Goal: Transaction & Acquisition: Purchase product/service

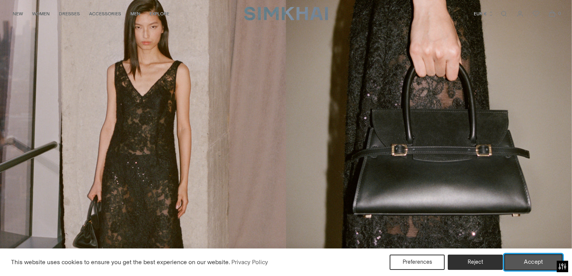
click at [528, 264] on button "Accept" at bounding box center [533, 262] width 58 height 16
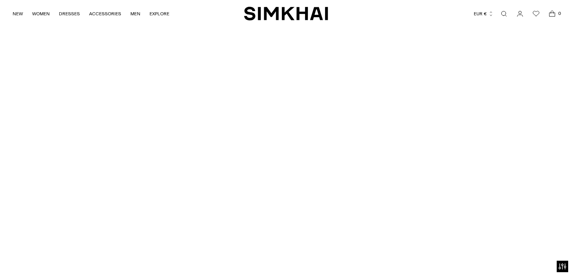
scroll to position [2105, 0]
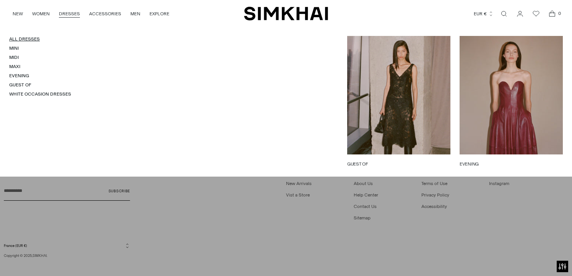
click at [25, 39] on link "All Dresses" at bounding box center [24, 38] width 31 height 5
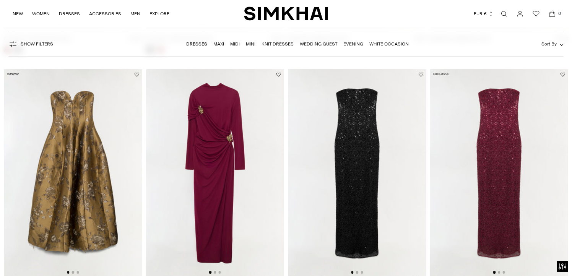
scroll to position [536, 0]
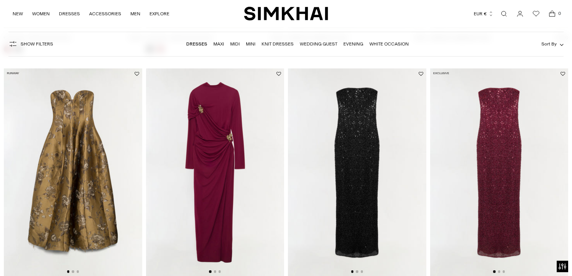
click at [217, 141] on img at bounding box center [215, 171] width 138 height 207
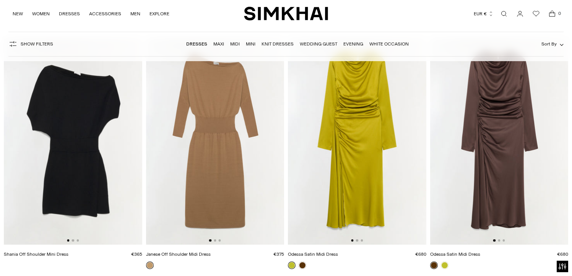
scroll to position [2045, 0]
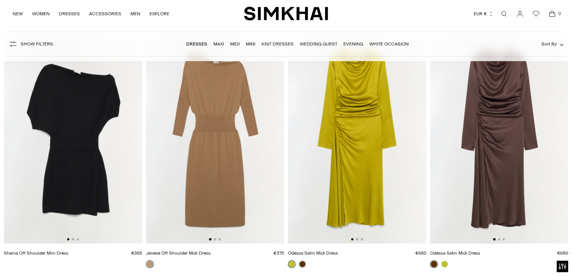
click at [354, 167] on img at bounding box center [357, 139] width 138 height 207
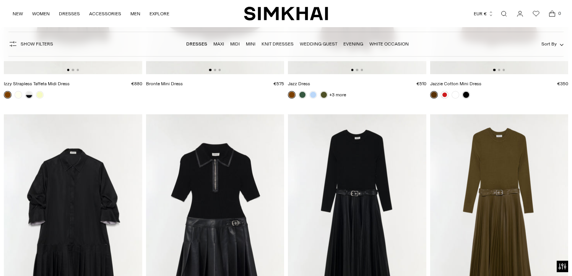
scroll to position [2457, 0]
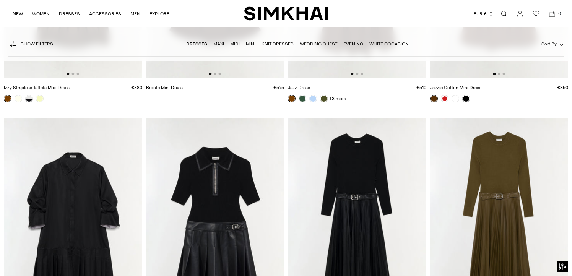
click at [484, 183] on img at bounding box center [499, 221] width 138 height 207
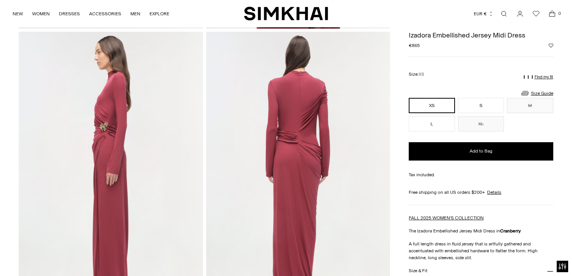
scroll to position [289, 0]
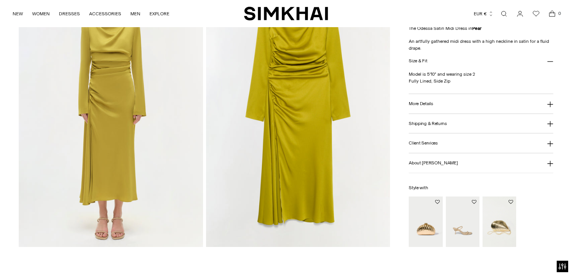
scroll to position [648, 0]
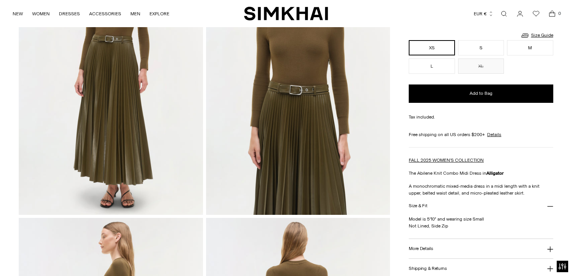
scroll to position [118, 0]
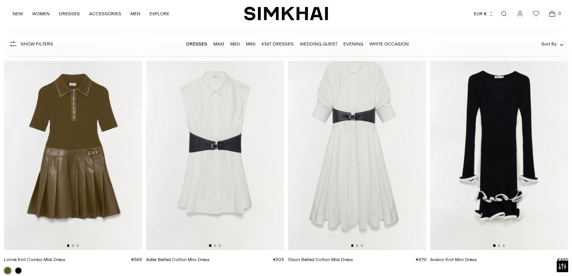
scroll to position [2779, 0]
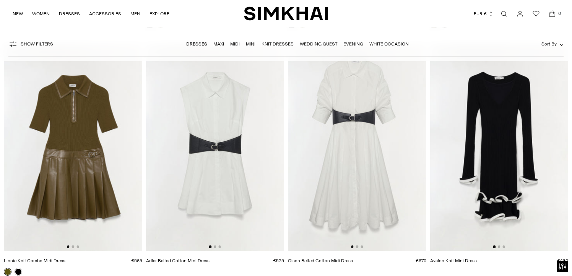
click at [84, 169] on img at bounding box center [73, 147] width 138 height 207
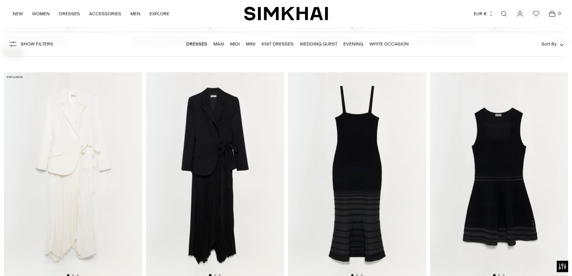
scroll to position [2997, 0]
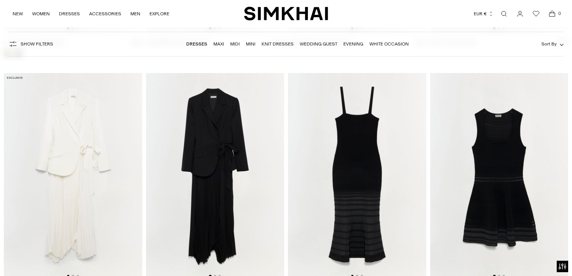
click at [79, 156] on img at bounding box center [73, 176] width 138 height 207
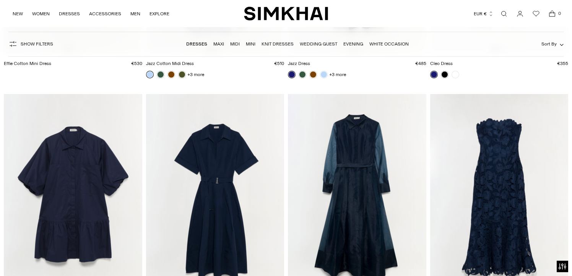
scroll to position [4953, 0]
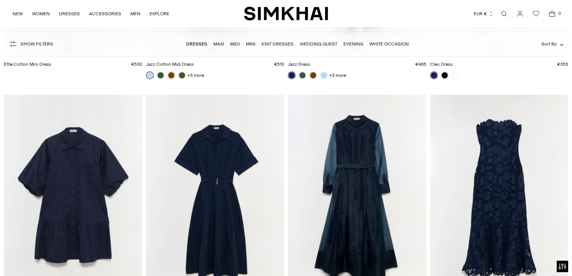
click at [353, 180] on img at bounding box center [357, 198] width 138 height 207
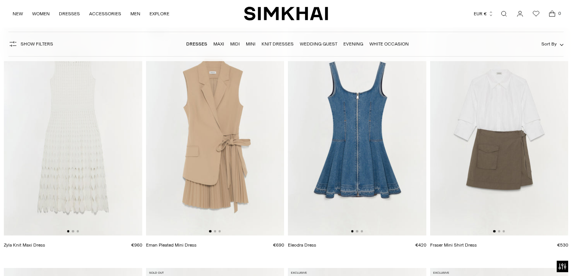
scroll to position [9226, 0]
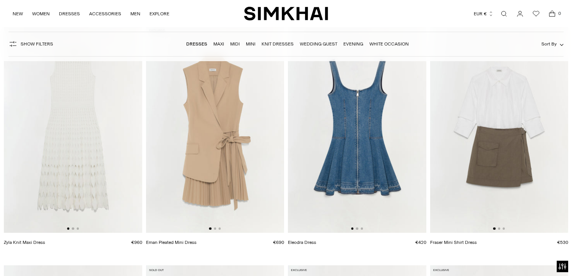
click at [212, 137] on img at bounding box center [215, 129] width 138 height 207
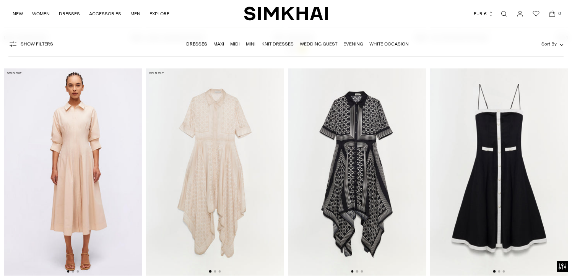
scroll to position [9919, 0]
